Goal: Find specific page/section: Find specific page/section

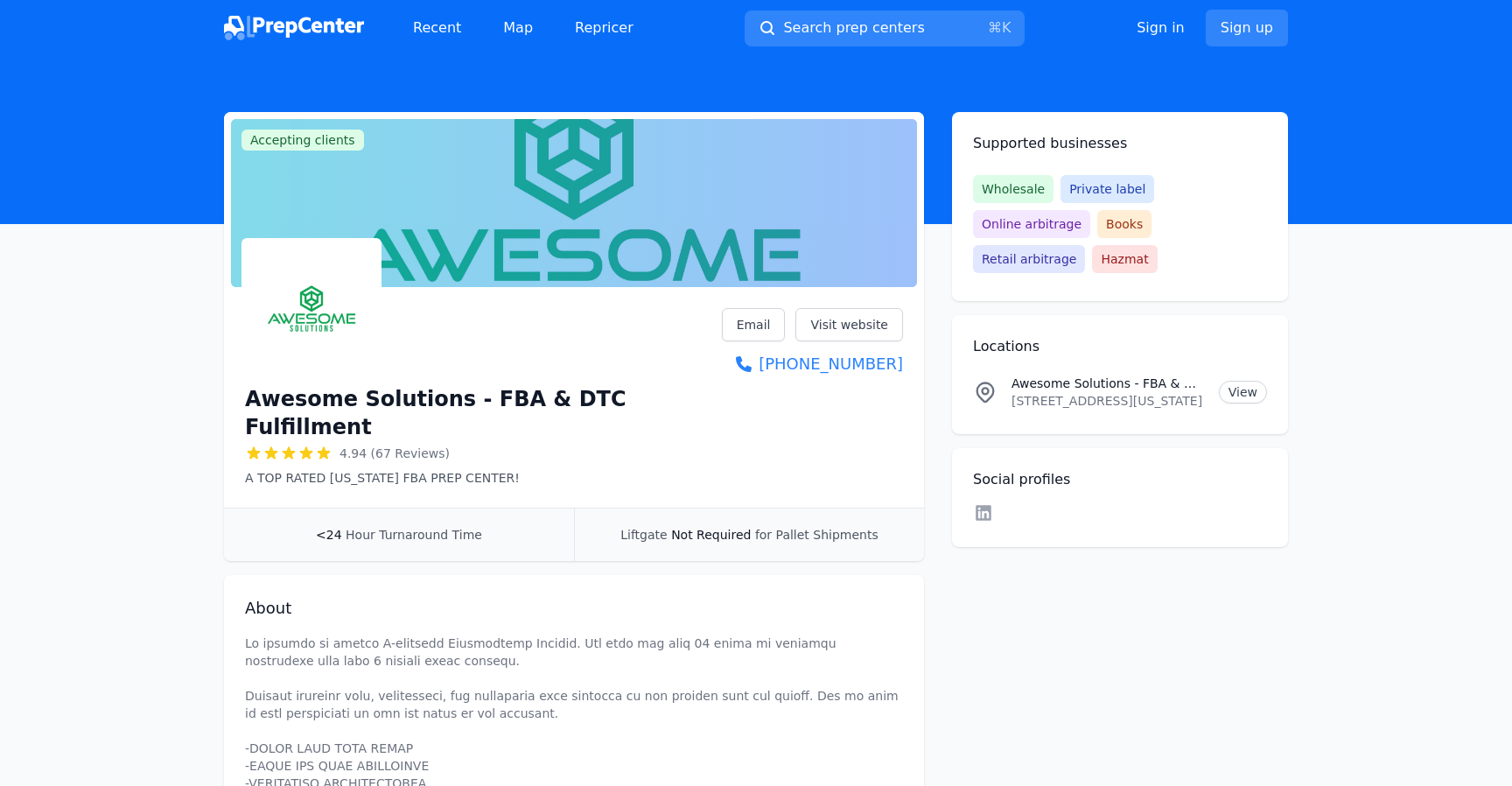
click at [423, 32] on link "Recent" at bounding box center [437, 28] width 76 height 35
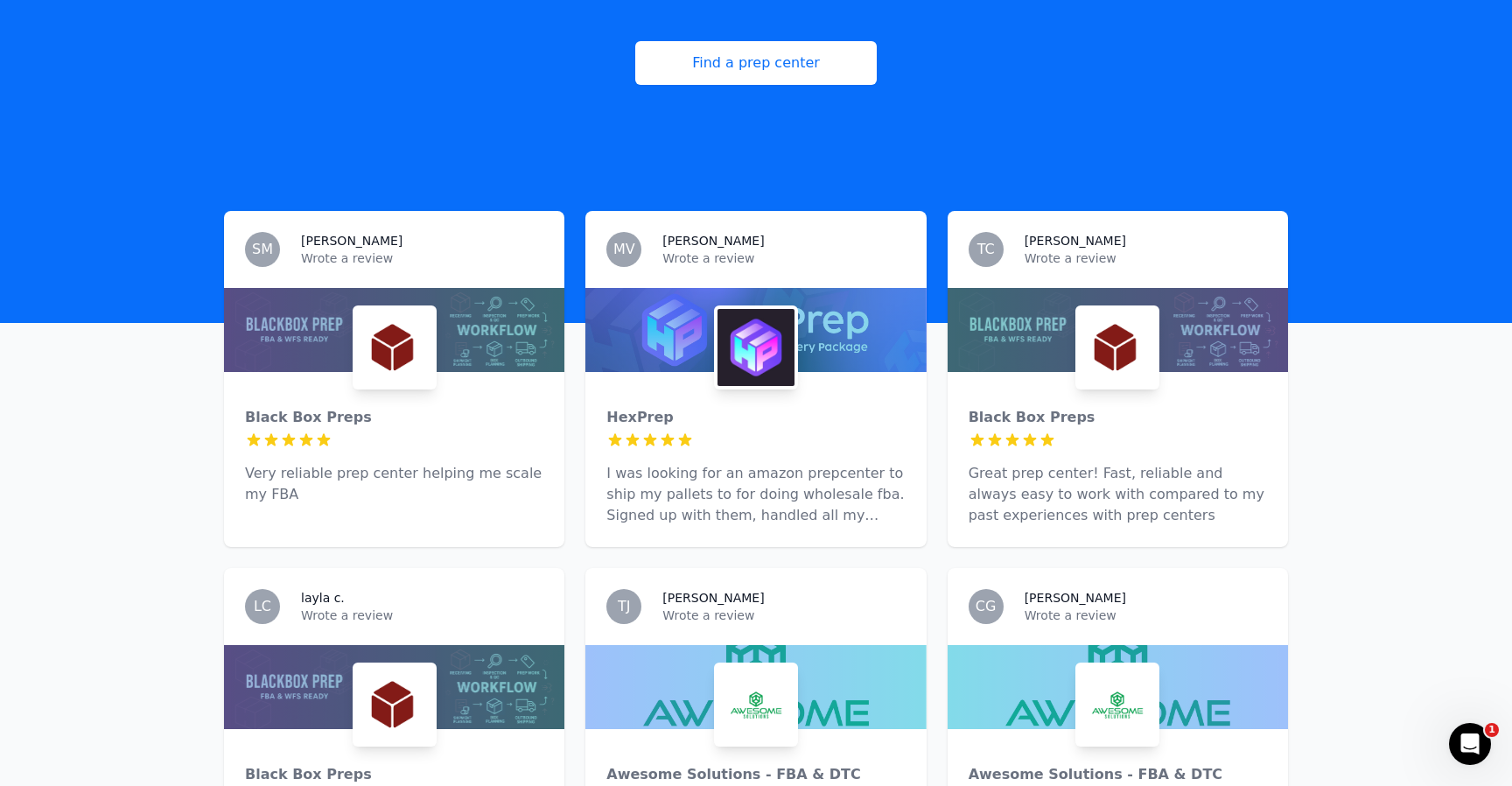
click at [404, 339] on img at bounding box center [395, 347] width 77 height 77
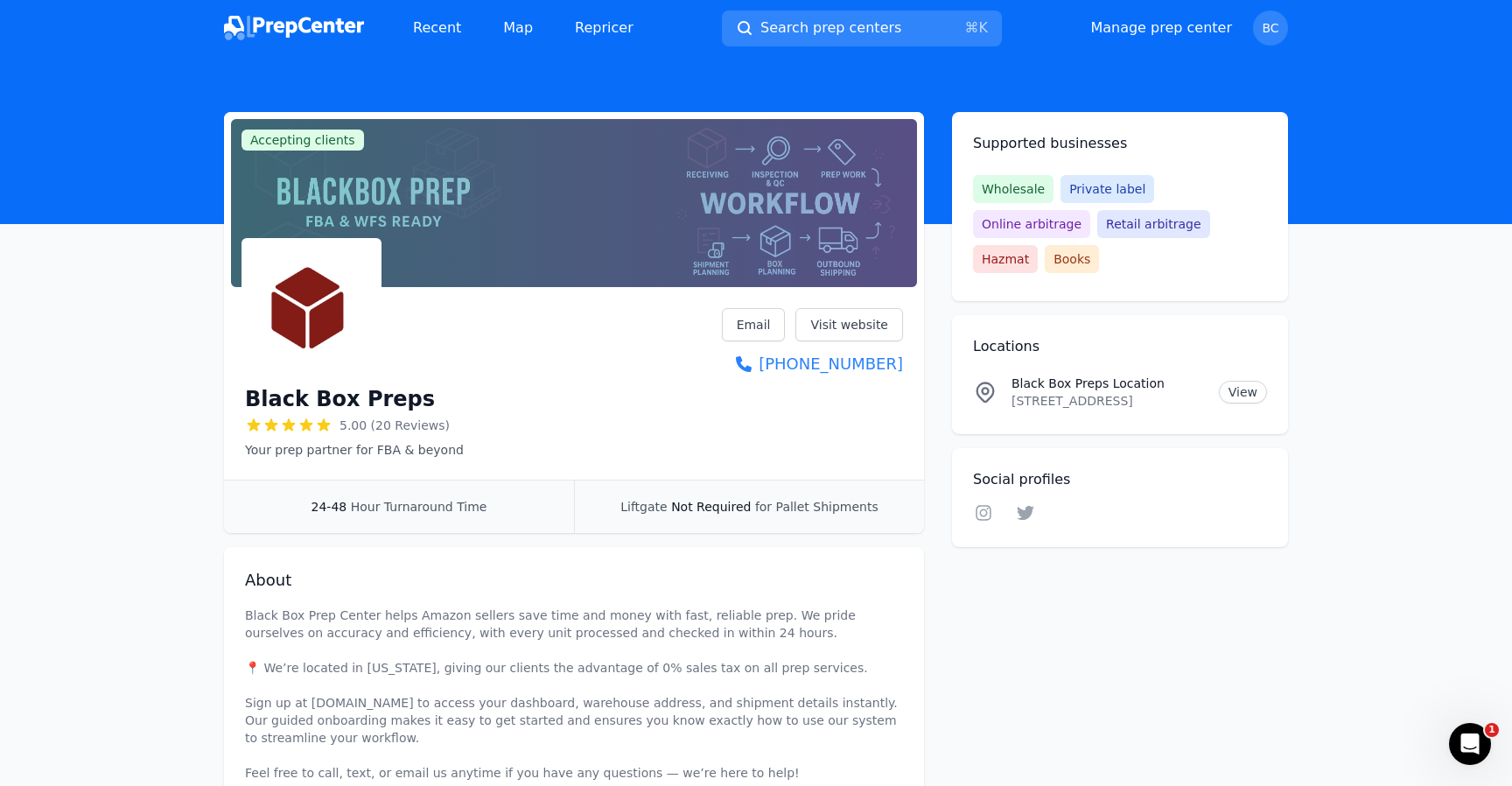
click at [1064, 375] on p "Black Box Preps Location" at bounding box center [1108, 383] width 193 height 17
click at [1063, 392] on p "[STREET_ADDRESS]" at bounding box center [1108, 401] width 193 height 17
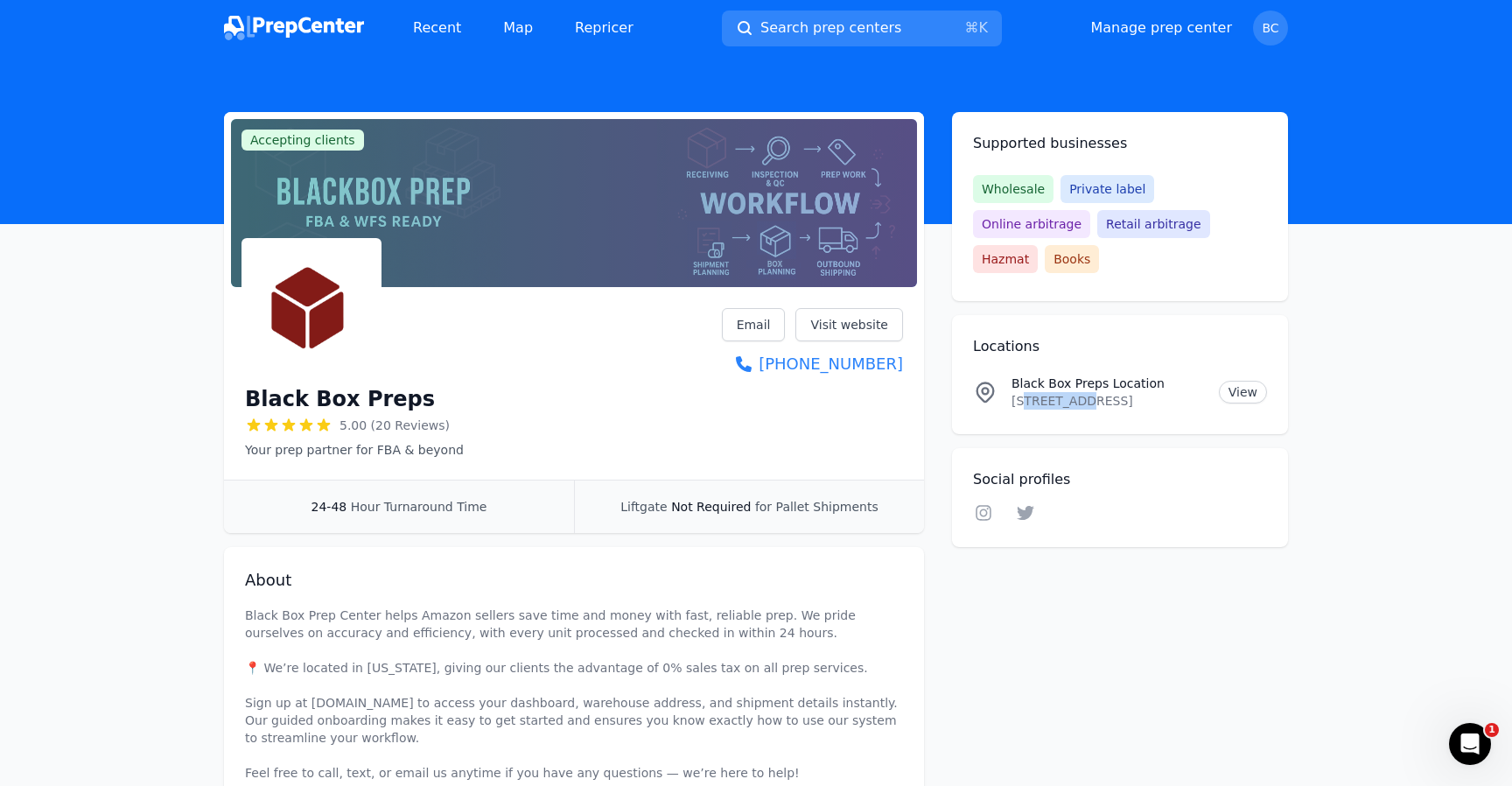
click at [1063, 392] on p "[STREET_ADDRESS]" at bounding box center [1108, 401] width 193 height 17
click at [1130, 392] on p "[STREET_ADDRESS]" at bounding box center [1108, 401] width 193 height 17
click at [1128, 392] on p "[STREET_ADDRESS]" at bounding box center [1108, 401] width 193 height 17
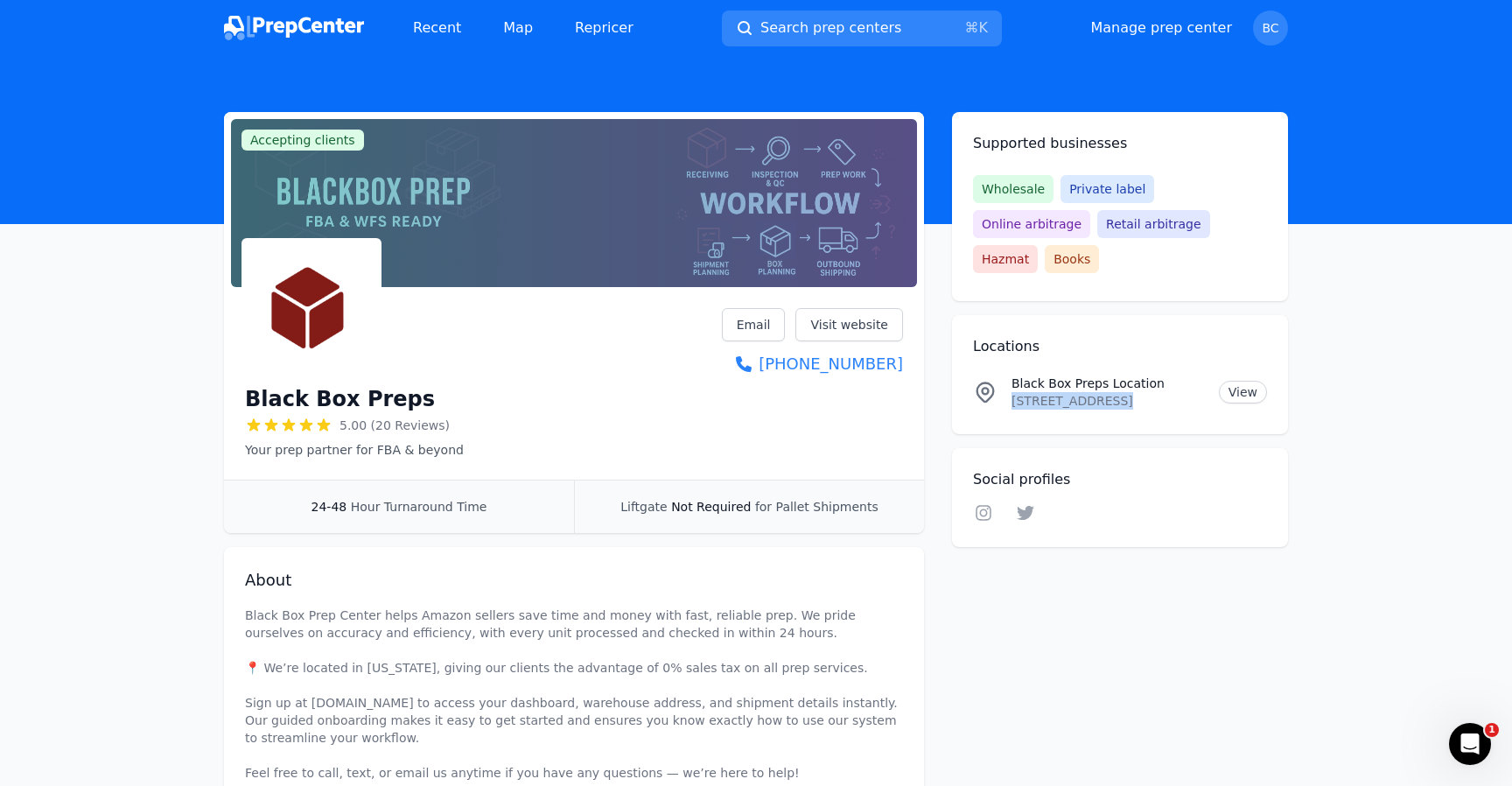
click at [1128, 392] on p "[STREET_ADDRESS]" at bounding box center [1108, 401] width 193 height 17
click at [1009, 375] on div "Black Box Preps Location [STREET_ADDRESS] View" at bounding box center [1120, 392] width 294 height 35
click at [984, 505] on icon at bounding box center [983, 513] width 15 height 15
